Goal: Navigation & Orientation: Find specific page/section

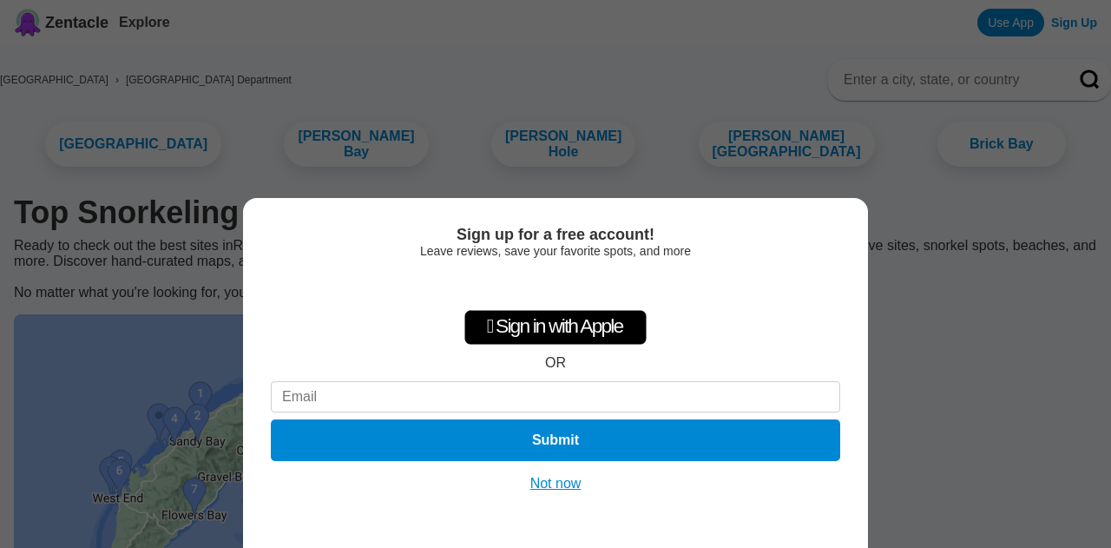
click at [558, 489] on button "Not now" at bounding box center [556, 483] width 62 height 17
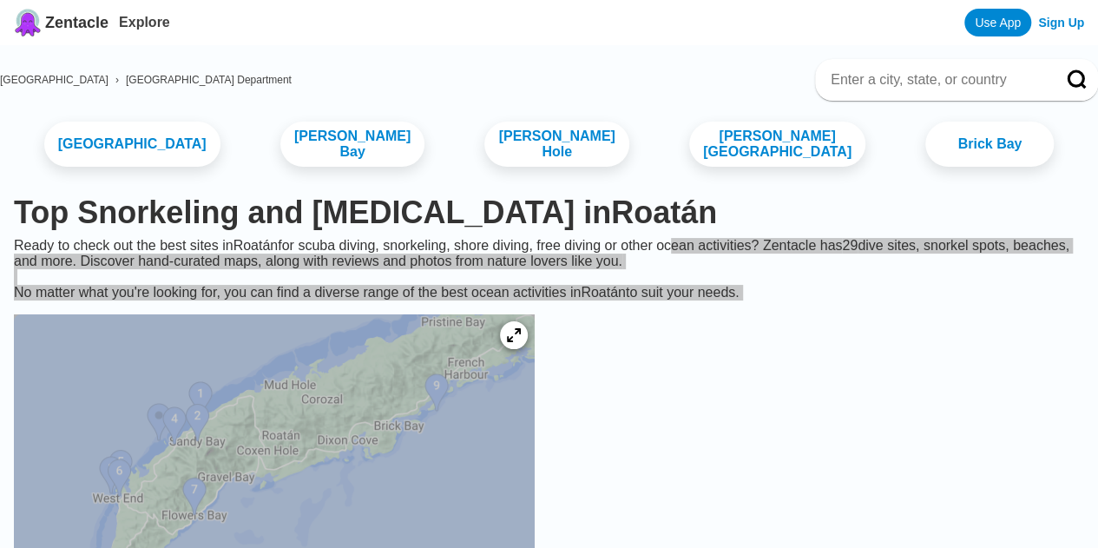
drag, startPoint x: 700, startPoint y: 423, endPoint x: 722, endPoint y: 233, distance: 190.6
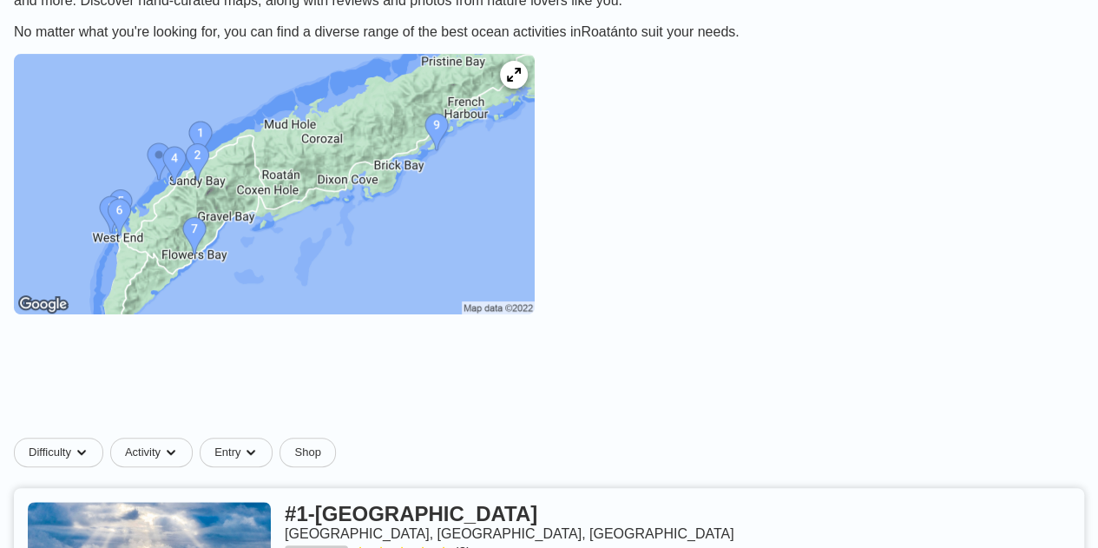
scroll to position [195, 0]
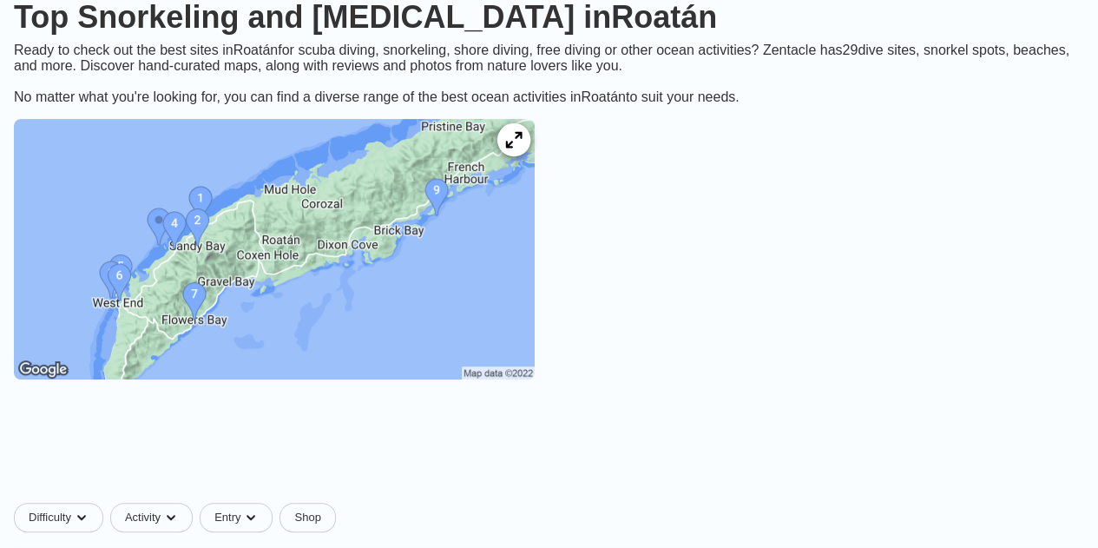
click at [522, 137] on icon at bounding box center [513, 140] width 16 height 16
